Goal: Find specific page/section: Find specific page/section

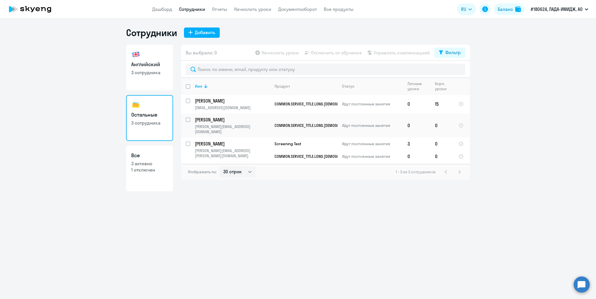
select select "30"
click at [148, 162] on p "3 активно" at bounding box center [149, 163] width 37 height 6
select select "30"
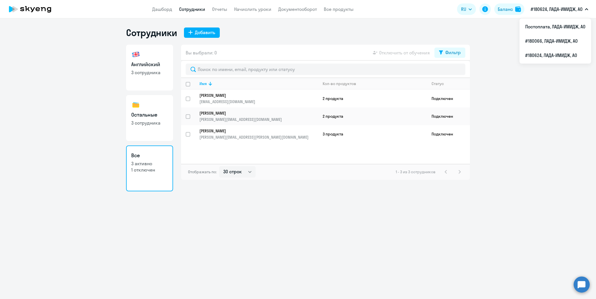
click at [574, 7] on p "#180624, ЛАДА-ИМИДЖ, АО" at bounding box center [557, 9] width 52 height 7
click at [573, 12] on p "#180624, ЛАДА-ИМИДЖ, АО" at bounding box center [557, 9] width 52 height 7
click at [558, 29] on li "Постоплата, ЛАДА-ИМИДЖ, АО" at bounding box center [556, 26] width 72 height 14
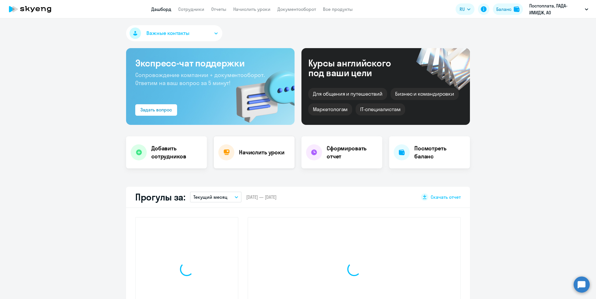
select select "30"
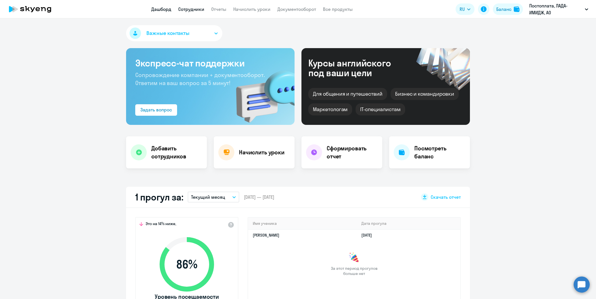
click at [196, 8] on link "Сотрудники" at bounding box center [191, 9] width 26 height 6
select select "30"
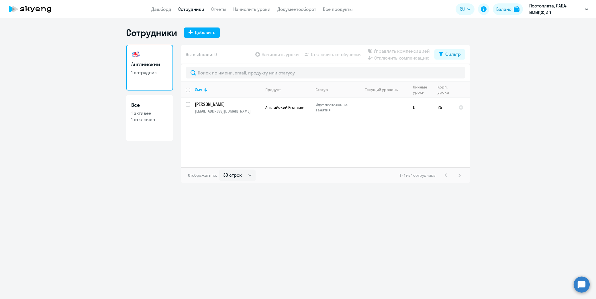
click at [150, 126] on link "Все 1 активен 1 отключен" at bounding box center [149, 118] width 47 height 46
select select "30"
